Goal: Task Accomplishment & Management: Use online tool/utility

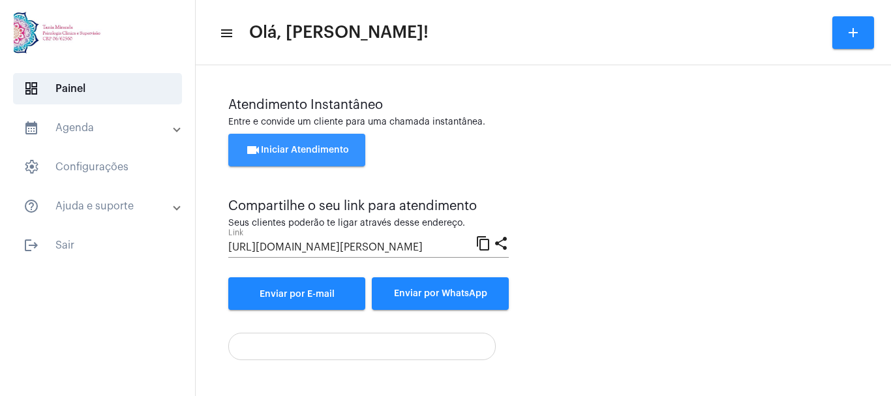
click at [290, 142] on button "videocam Iniciar Atendimento" at bounding box center [296, 150] width 137 height 33
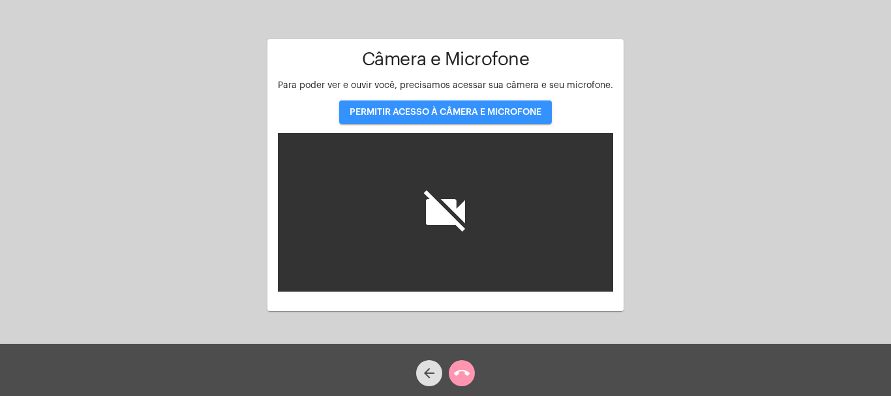
click at [430, 106] on button "PERMITIR ACESSO À CÂMERA E MICROFONE" at bounding box center [445, 111] width 213 height 23
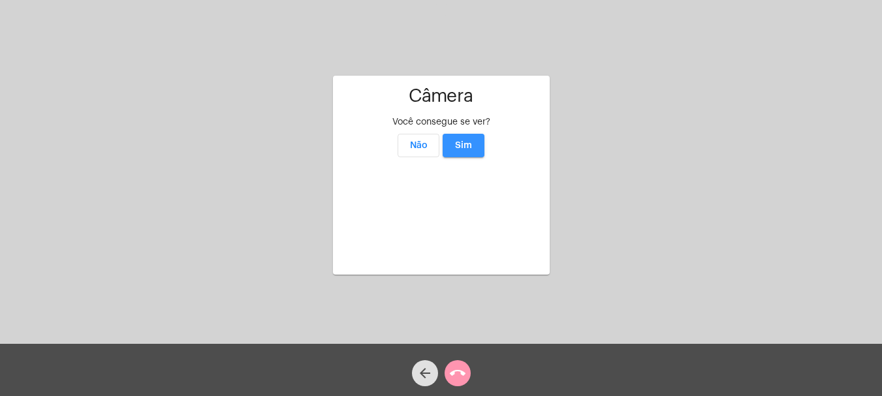
click at [473, 134] on button "Sim" at bounding box center [463, 145] width 42 height 23
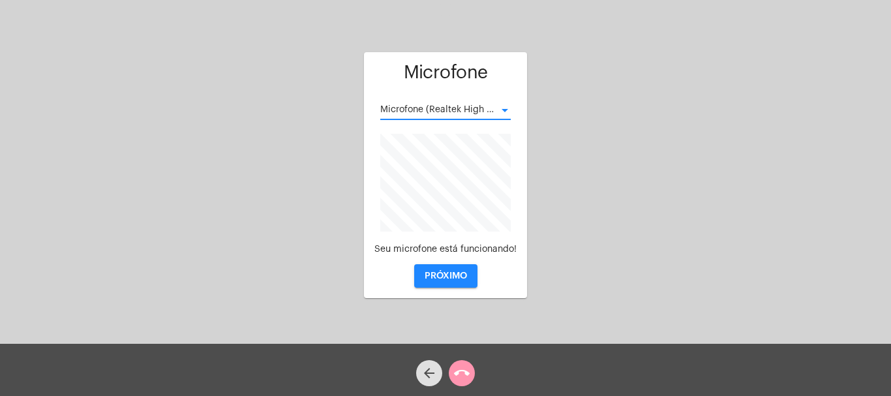
click at [504, 108] on div at bounding box center [505, 110] width 12 height 10
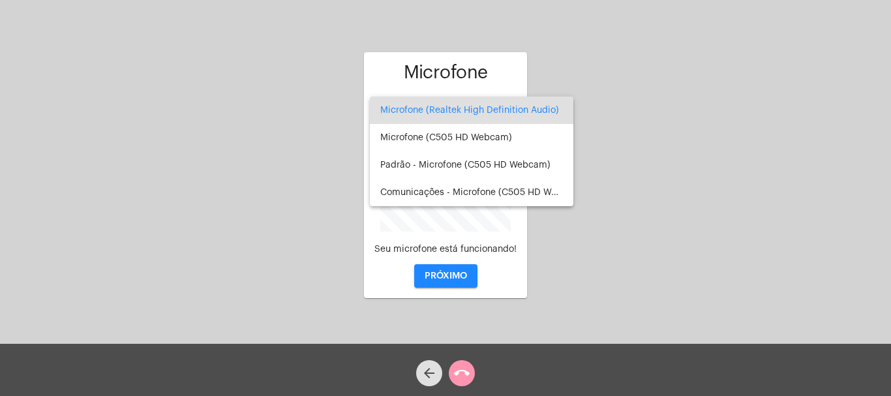
click at [444, 279] on div at bounding box center [445, 198] width 891 height 396
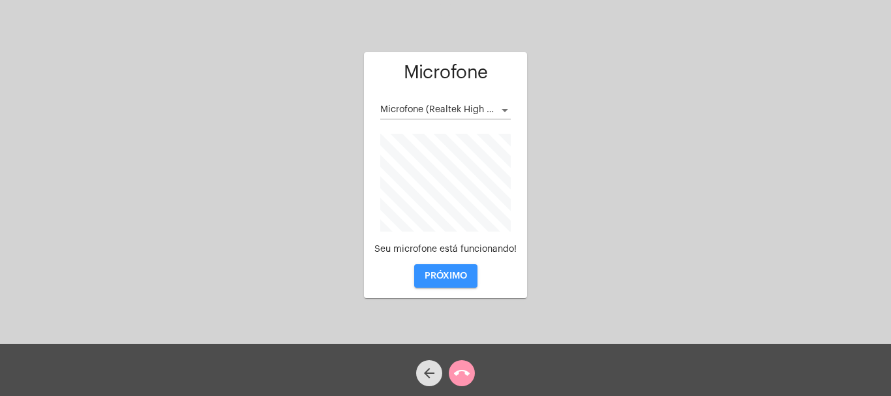
click at [445, 273] on span "PRÓXIMO" at bounding box center [446, 275] width 42 height 9
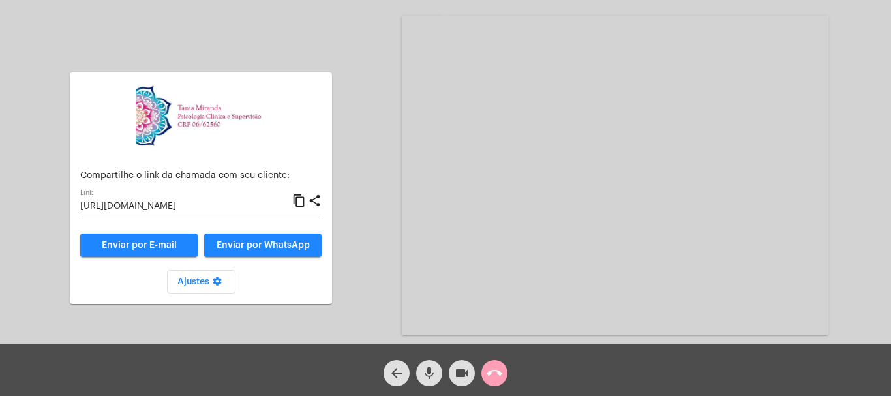
click at [493, 369] on mat-icon "call_end" at bounding box center [495, 373] width 16 height 16
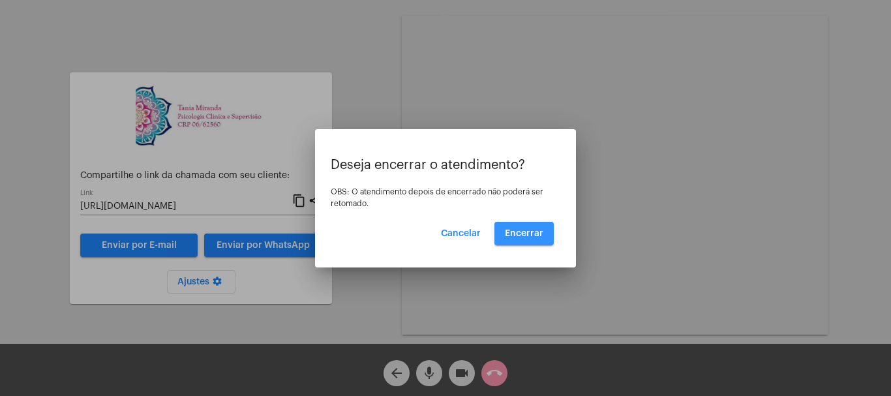
click at [525, 232] on span "Encerrar" at bounding box center [524, 233] width 38 height 9
